Goal: Information Seeking & Learning: Learn about a topic

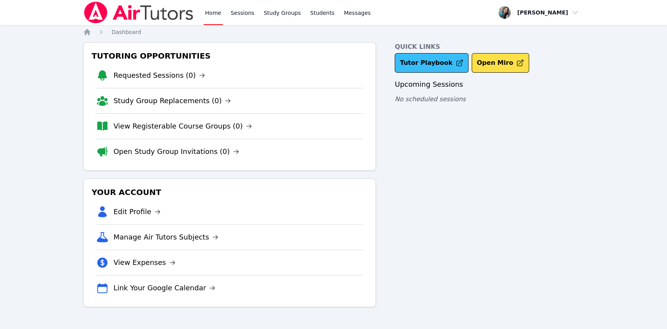
click at [443, 61] on link "Tutor Playbook" at bounding box center [432, 63] width 74 height 20
